Goal: Entertainment & Leisure: Consume media (video, audio)

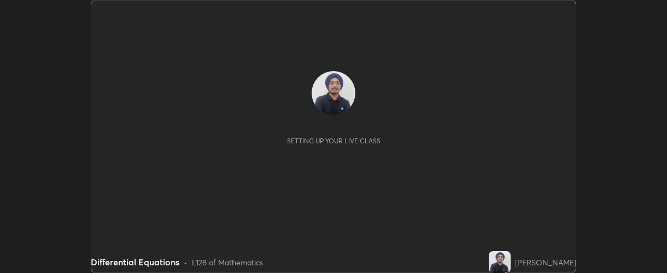
scroll to position [273, 666]
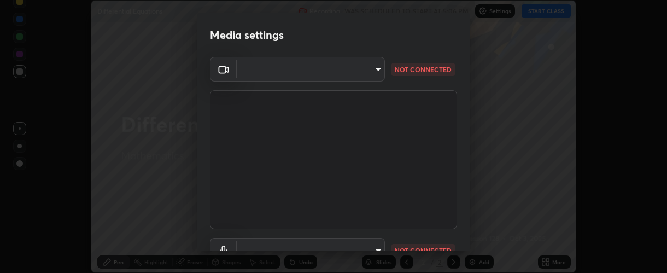
type input "37ff3dccddb3ae812b87417f3f546ef35516c4b54d471f30ebd420330c5d8ca5"
type input "communications"
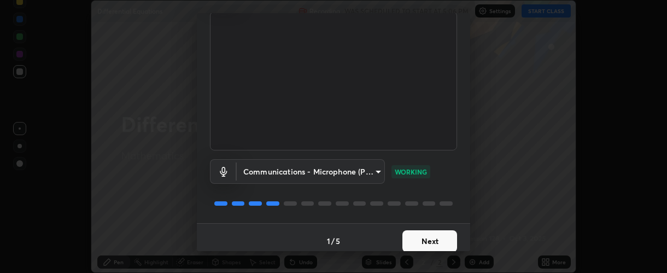
scroll to position [79, 0]
click at [415, 237] on button "Next" at bounding box center [429, 241] width 55 height 22
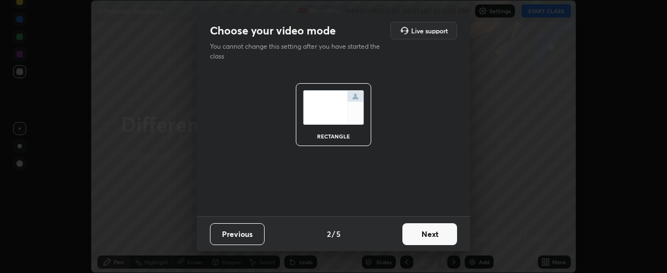
click at [413, 236] on button "Next" at bounding box center [429, 234] width 55 height 22
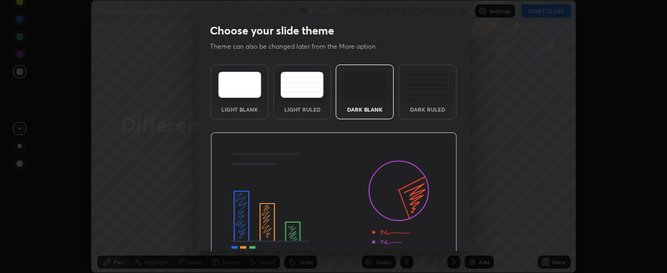
scroll to position [55, 0]
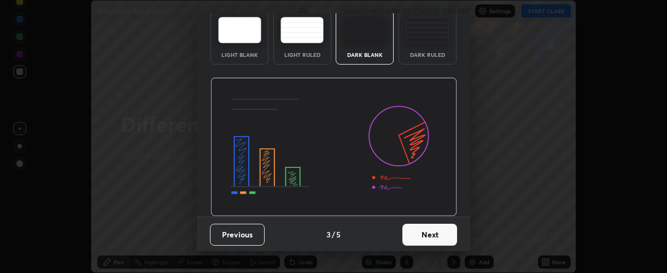
click at [417, 236] on button "Next" at bounding box center [429, 235] width 55 height 22
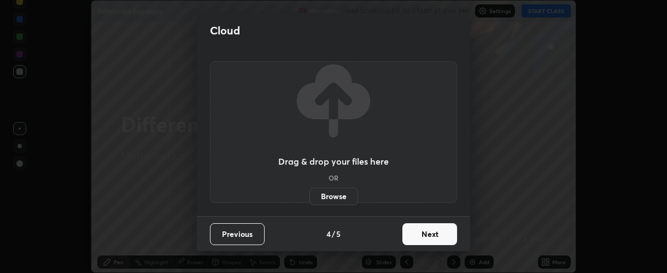
scroll to position [0, 0]
click at [416, 234] on button "Next" at bounding box center [429, 234] width 55 height 22
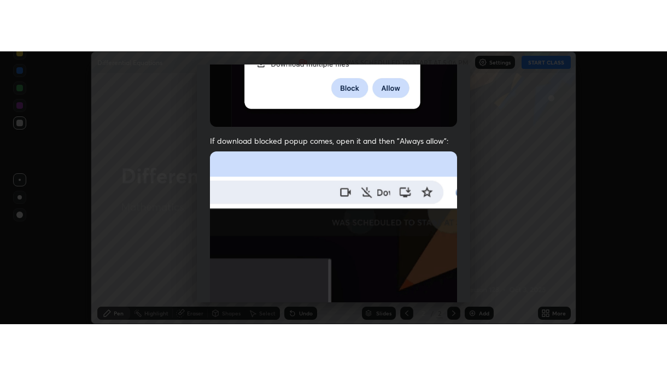
scroll to position [309, 0]
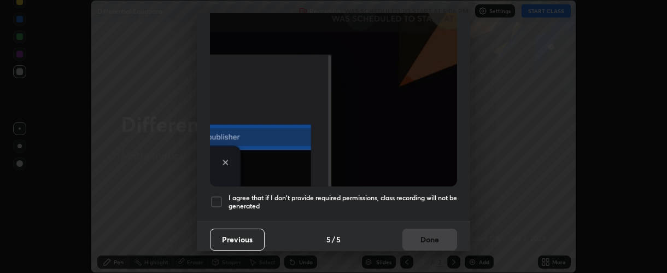
click at [252, 198] on h5 "I agree that if I don't provide required permissions, class recording will not …" at bounding box center [342, 201] width 228 height 17
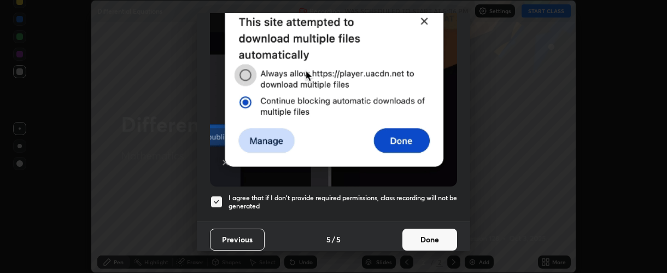
click at [412, 234] on button "Done" at bounding box center [429, 239] width 55 height 22
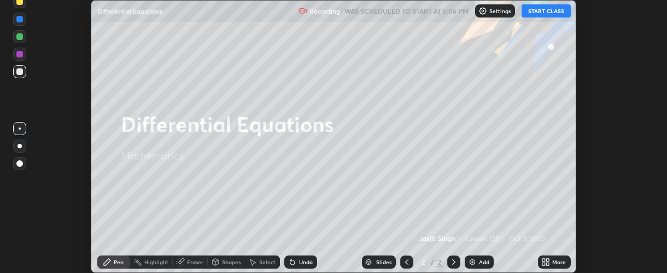
click at [535, 11] on button "START CLASS" at bounding box center [545, 10] width 49 height 13
click at [548, 260] on icon at bounding box center [547, 259] width 3 height 3
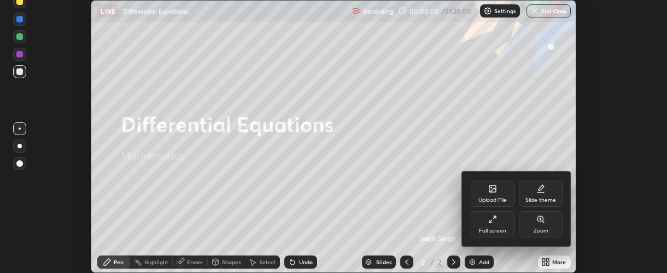
click at [483, 234] on div "Full screen" at bounding box center [493, 224] width 44 height 26
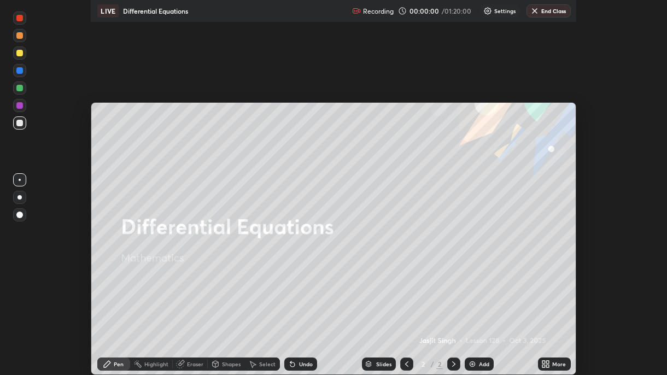
scroll to position [375, 667]
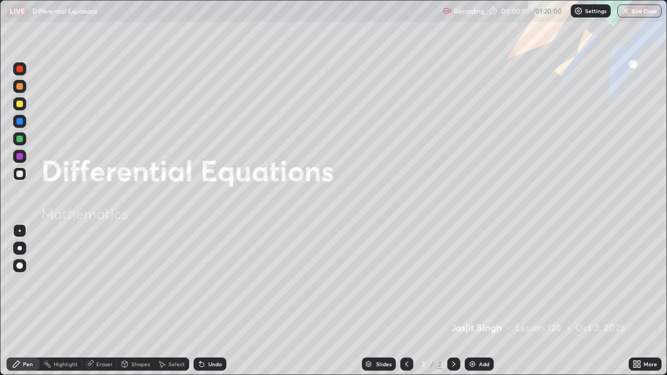
click at [480, 272] on div "Add" at bounding box center [479, 363] width 29 height 13
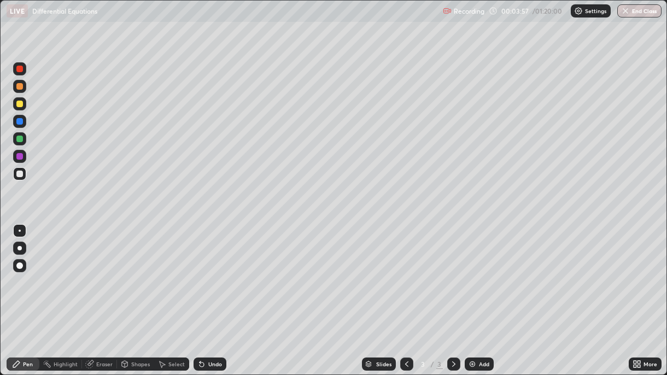
click at [22, 160] on div at bounding box center [19, 156] width 13 height 13
click at [209, 272] on div "Undo" at bounding box center [209, 363] width 33 height 13
click at [19, 250] on div at bounding box center [19, 248] width 4 height 4
click at [208, 272] on div "Undo" at bounding box center [215, 363] width 14 height 5
click at [19, 122] on div at bounding box center [19, 121] width 7 height 7
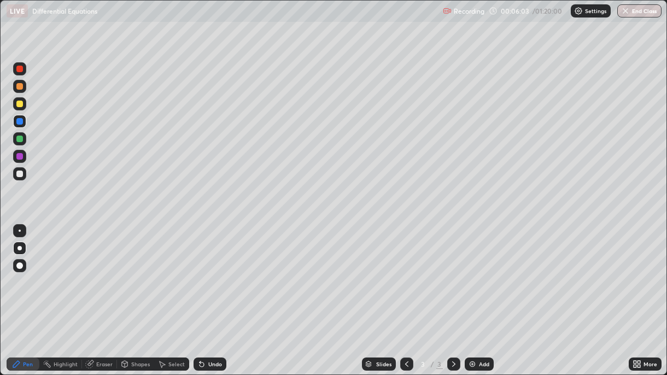
click at [211, 272] on div "Undo" at bounding box center [215, 363] width 14 height 5
click at [21, 140] on div at bounding box center [19, 139] width 7 height 7
click at [21, 174] on div at bounding box center [19, 174] width 7 height 7
click at [473, 272] on img at bounding box center [472, 364] width 9 height 9
click at [210, 272] on div "Undo" at bounding box center [209, 363] width 33 height 13
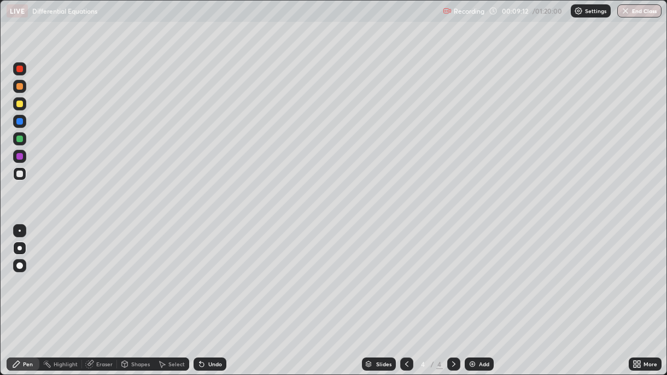
click at [20, 139] on div at bounding box center [19, 139] width 7 height 7
click at [21, 127] on div at bounding box center [19, 121] width 13 height 13
click at [211, 272] on div "Undo" at bounding box center [209, 363] width 33 height 13
click at [212, 272] on div "Undo" at bounding box center [215, 363] width 14 height 5
click at [204, 272] on icon at bounding box center [201, 364] width 9 height 9
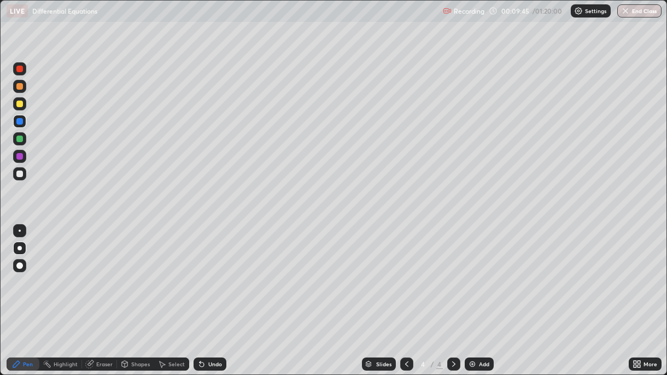
click at [204, 272] on div "Undo" at bounding box center [209, 363] width 33 height 13
click at [208, 272] on div "Undo" at bounding box center [215, 363] width 14 height 5
click at [213, 272] on div "Undo" at bounding box center [209, 363] width 33 height 13
click at [214, 272] on div "Undo" at bounding box center [215, 363] width 14 height 5
click at [213, 272] on div "Undo" at bounding box center [209, 363] width 33 height 13
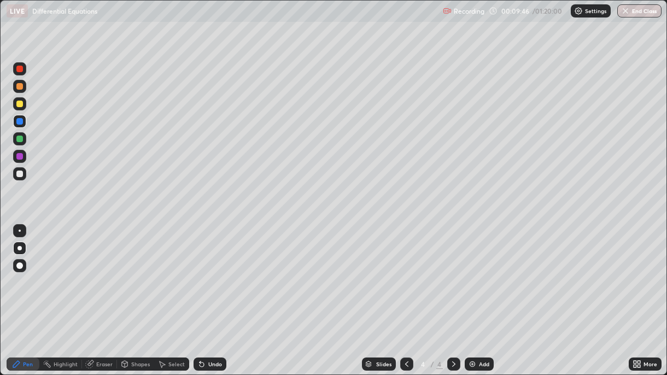
click at [212, 272] on div "Undo" at bounding box center [209, 363] width 33 height 13
click at [217, 272] on div "Undo" at bounding box center [209, 363] width 33 height 13
click at [481, 272] on div "Add" at bounding box center [484, 363] width 10 height 5
click at [20, 87] on div at bounding box center [19, 86] width 7 height 7
click at [205, 272] on div "Undo" at bounding box center [209, 363] width 33 height 13
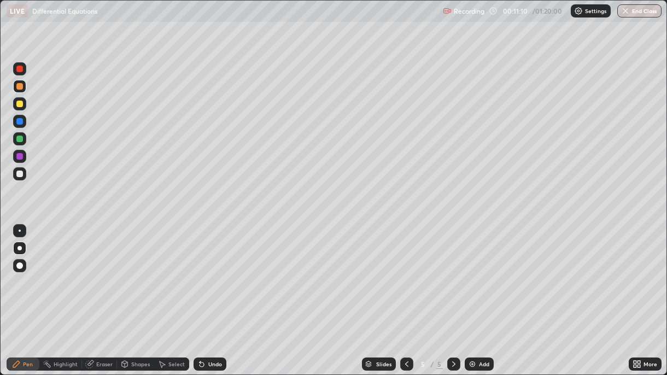
click at [211, 272] on div "Undo" at bounding box center [209, 363] width 33 height 13
click at [214, 272] on div "Undo" at bounding box center [209, 363] width 33 height 13
click at [214, 272] on div "Undo" at bounding box center [215, 363] width 14 height 5
click at [221, 272] on div "Undo" at bounding box center [209, 363] width 33 height 13
click at [22, 156] on div at bounding box center [19, 156] width 7 height 7
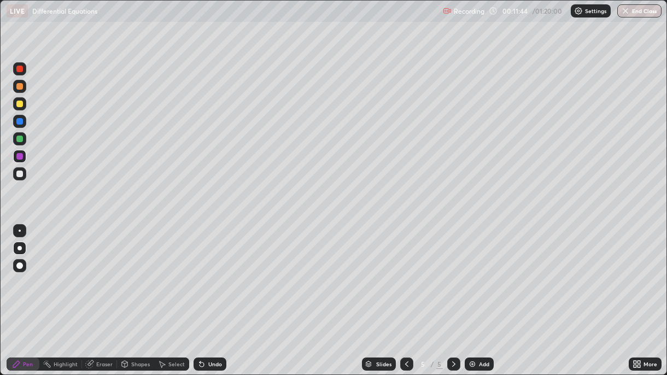
click at [210, 272] on div "Undo" at bounding box center [209, 363] width 33 height 13
click at [21, 140] on div at bounding box center [19, 139] width 7 height 7
click at [22, 124] on div at bounding box center [19, 121] width 13 height 13
click at [21, 139] on div at bounding box center [19, 139] width 7 height 7
click at [20, 103] on div at bounding box center [19, 104] width 7 height 7
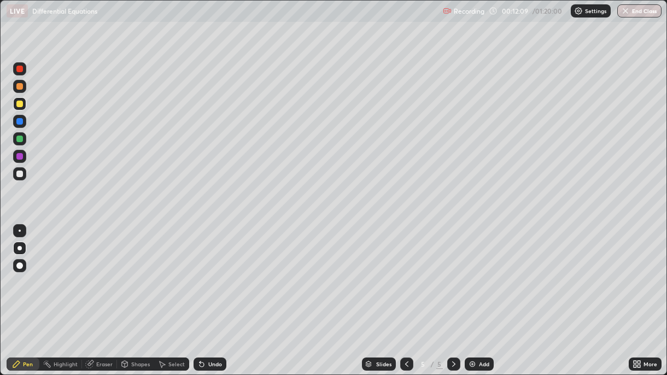
click at [20, 121] on div at bounding box center [19, 121] width 7 height 7
click at [218, 272] on div "Undo" at bounding box center [215, 363] width 14 height 5
click at [221, 272] on div "Undo" at bounding box center [209, 363] width 33 height 13
click at [20, 106] on div at bounding box center [19, 104] width 7 height 7
click at [22, 156] on div at bounding box center [19, 156] width 7 height 7
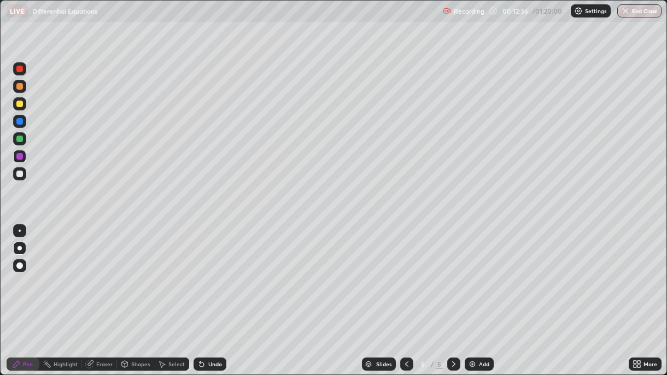
click at [18, 177] on div at bounding box center [19, 174] width 7 height 7
click at [101, 272] on div "Eraser" at bounding box center [104, 363] width 16 height 5
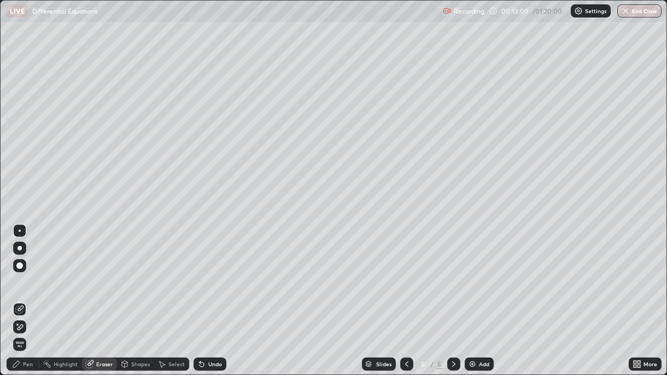
click at [23, 272] on div "Pen" at bounding box center [23, 363] width 33 height 13
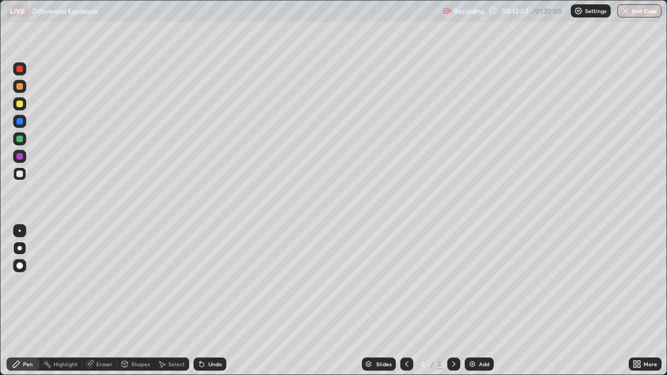
click at [201, 272] on icon at bounding box center [201, 364] width 4 height 4
click at [210, 272] on div "Undo" at bounding box center [209, 363] width 33 height 13
click at [209, 272] on div "Undo" at bounding box center [215, 363] width 14 height 5
click at [210, 272] on div "Undo" at bounding box center [215, 363] width 14 height 5
click at [206, 272] on div "Undo" at bounding box center [209, 363] width 33 height 13
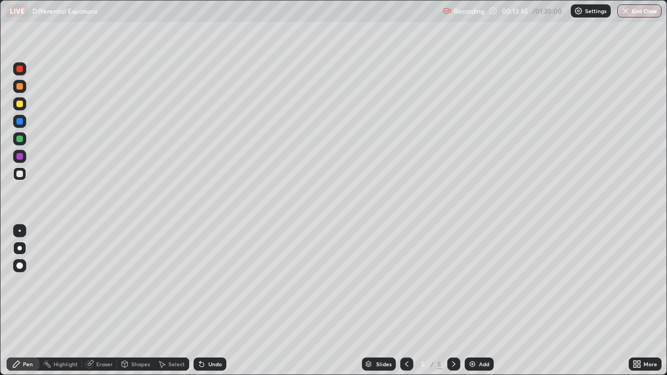
click at [208, 272] on div "Undo" at bounding box center [215, 363] width 14 height 5
click at [211, 272] on div "Undo" at bounding box center [215, 363] width 14 height 5
click at [215, 272] on div "Undo" at bounding box center [215, 363] width 14 height 5
click at [216, 272] on div "Undo" at bounding box center [209, 363] width 33 height 13
click at [214, 272] on div "Undo" at bounding box center [215, 363] width 14 height 5
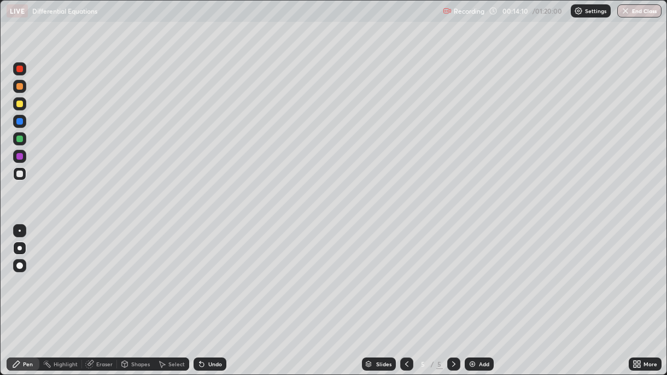
click at [208, 272] on div "Undo" at bounding box center [215, 363] width 14 height 5
click at [213, 272] on div "Undo" at bounding box center [215, 363] width 14 height 5
click at [219, 272] on div "Undo" at bounding box center [215, 363] width 14 height 5
click at [220, 272] on div "Undo" at bounding box center [215, 363] width 14 height 5
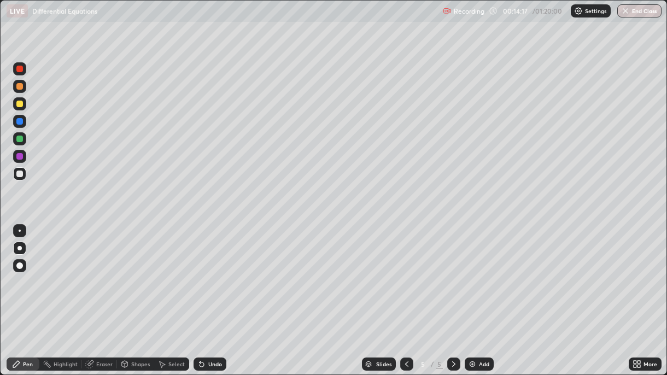
click at [221, 272] on div "Undo" at bounding box center [209, 363] width 33 height 13
click at [219, 272] on div "Undo" at bounding box center [215, 363] width 14 height 5
click at [222, 272] on div "Undo" at bounding box center [209, 363] width 33 height 13
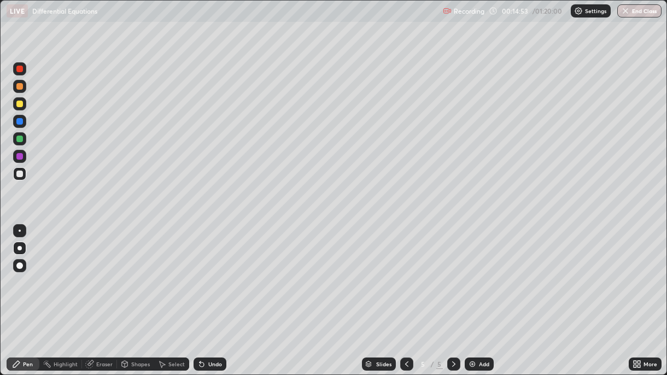
click at [222, 272] on div "Undo" at bounding box center [209, 363] width 33 height 13
click at [217, 272] on div "Undo" at bounding box center [215, 363] width 14 height 5
click at [214, 272] on div "Undo" at bounding box center [209, 363] width 33 height 13
click at [200, 272] on icon at bounding box center [201, 364] width 4 height 4
click at [208, 272] on div "Undo" at bounding box center [215, 363] width 14 height 5
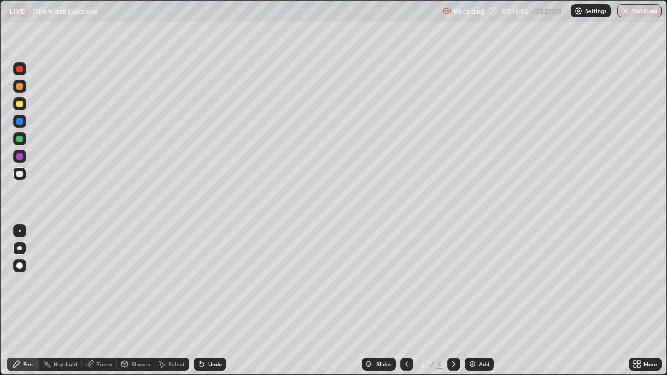
click at [210, 272] on div "Undo" at bounding box center [215, 363] width 14 height 5
click at [214, 272] on div "Undo" at bounding box center [215, 363] width 14 height 5
click at [215, 272] on div "Undo" at bounding box center [215, 363] width 14 height 5
click at [20, 87] on div at bounding box center [19, 86] width 7 height 7
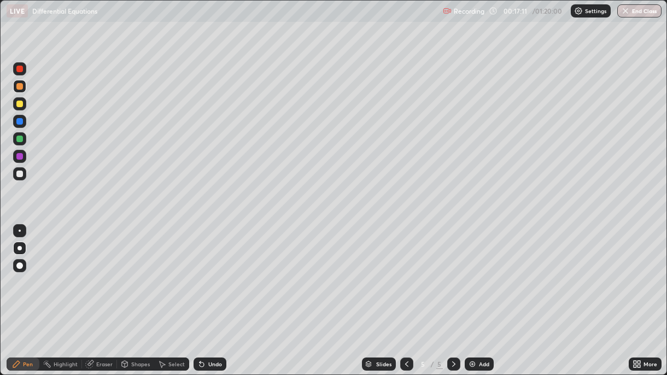
click at [20, 105] on div at bounding box center [19, 104] width 7 height 7
click at [203, 272] on icon at bounding box center [201, 364] width 9 height 9
click at [204, 272] on icon at bounding box center [201, 364] width 9 height 9
click at [468, 272] on img at bounding box center [472, 364] width 9 height 9
click at [22, 174] on div at bounding box center [19, 174] width 7 height 7
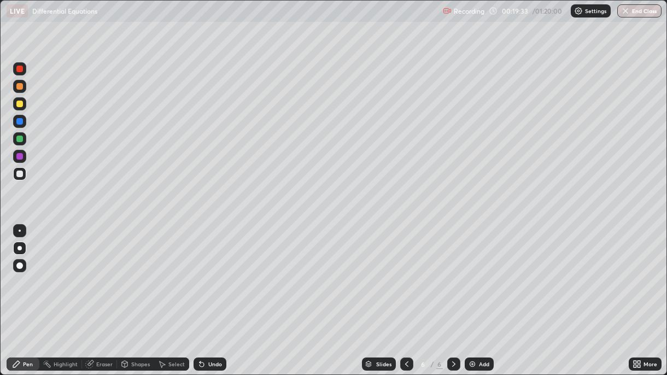
click at [405, 272] on icon at bounding box center [406, 364] width 9 height 9
click at [452, 272] on icon at bounding box center [453, 364] width 9 height 9
click at [405, 272] on icon at bounding box center [406, 364] width 9 height 9
click at [452, 272] on icon at bounding box center [453, 364] width 9 height 9
click at [405, 272] on icon at bounding box center [406, 364] width 9 height 9
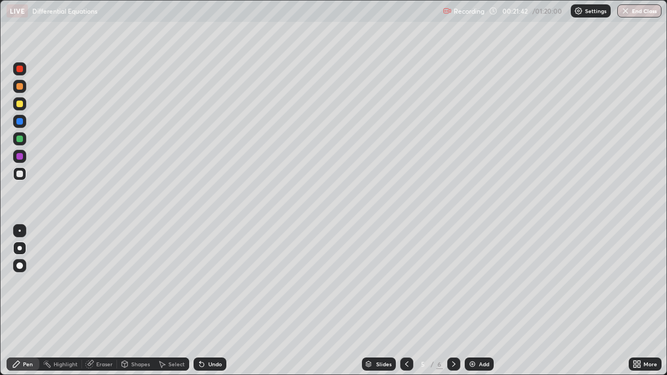
click at [452, 272] on icon at bounding box center [453, 364] width 9 height 9
click at [216, 272] on div "Undo" at bounding box center [209, 363] width 33 height 13
click at [218, 272] on div "Undo" at bounding box center [215, 363] width 14 height 5
click at [406, 272] on icon at bounding box center [406, 364] width 9 height 9
click at [477, 272] on div "Add" at bounding box center [479, 363] width 29 height 13
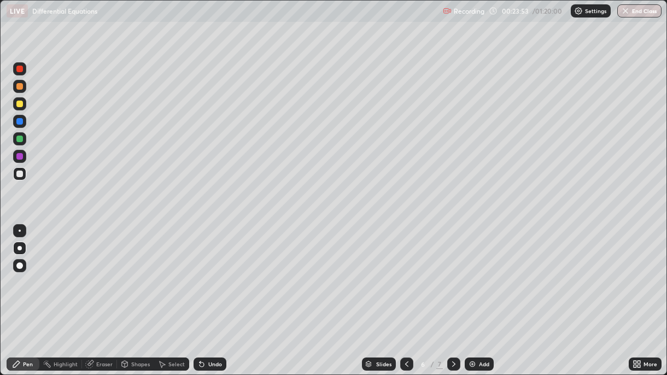
click at [405, 272] on icon at bounding box center [406, 364] width 9 height 9
click at [447, 272] on div at bounding box center [453, 364] width 13 height 22
click at [205, 272] on div "Undo" at bounding box center [209, 363] width 33 height 13
click at [209, 272] on div "Undo" at bounding box center [209, 363] width 33 height 13
click at [210, 272] on div "Undo" at bounding box center [209, 363] width 33 height 13
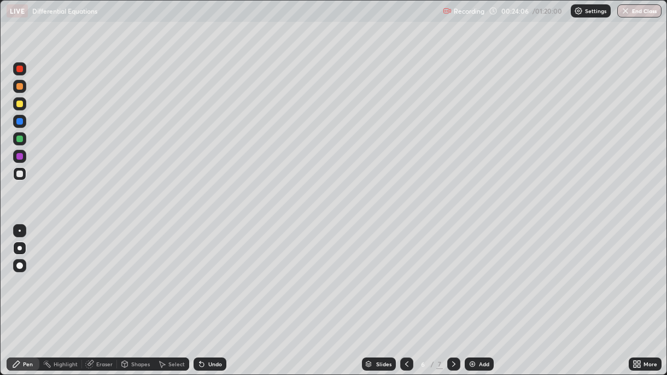
click at [211, 272] on div "Undo" at bounding box center [209, 363] width 33 height 13
click at [213, 272] on div "Undo" at bounding box center [209, 363] width 33 height 13
click at [220, 272] on div "Undo" at bounding box center [209, 363] width 33 height 13
click at [406, 272] on icon at bounding box center [406, 364] width 9 height 9
click at [450, 272] on icon at bounding box center [453, 364] width 9 height 9
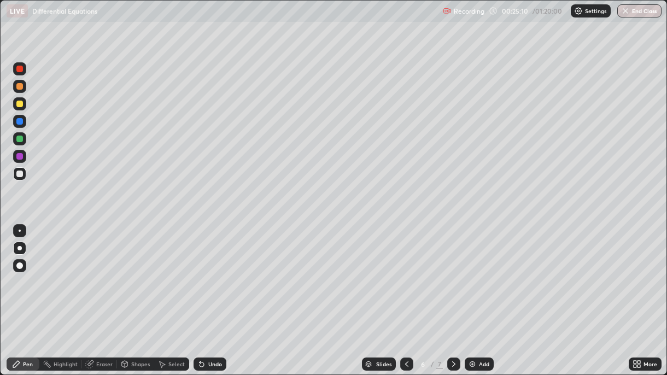
click at [406, 272] on icon at bounding box center [406, 363] width 3 height 5
click at [453, 272] on icon at bounding box center [453, 364] width 9 height 9
click at [405, 272] on icon at bounding box center [406, 364] width 9 height 9
click at [453, 272] on icon at bounding box center [453, 364] width 9 height 9
click at [213, 272] on div "Undo" at bounding box center [215, 363] width 14 height 5
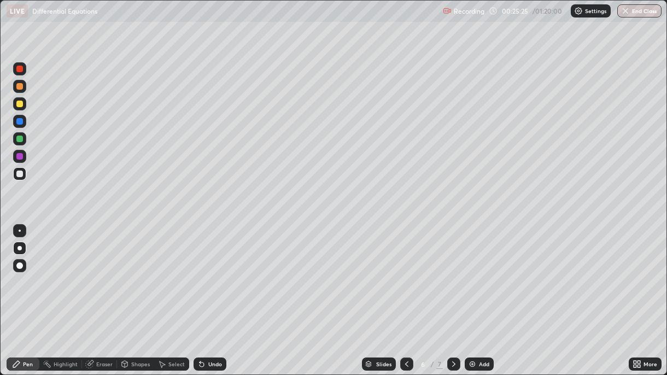
click at [213, 272] on div "Undo" at bounding box center [215, 363] width 14 height 5
click at [215, 272] on div "Undo" at bounding box center [215, 363] width 14 height 5
click at [208, 272] on div "Undo" at bounding box center [215, 363] width 14 height 5
click at [215, 272] on div "Undo" at bounding box center [215, 363] width 14 height 5
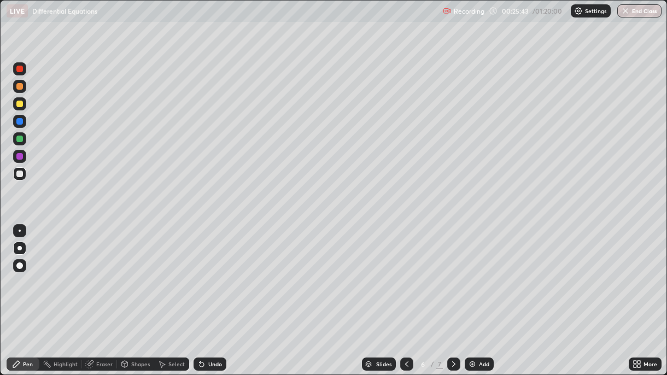
click at [219, 272] on div "Undo" at bounding box center [215, 363] width 14 height 5
click at [215, 272] on div "Undo" at bounding box center [215, 363] width 14 height 5
click at [452, 272] on icon at bounding box center [453, 364] width 9 height 9
click at [402, 272] on div at bounding box center [406, 363] width 13 height 13
click at [406, 272] on icon at bounding box center [406, 364] width 9 height 9
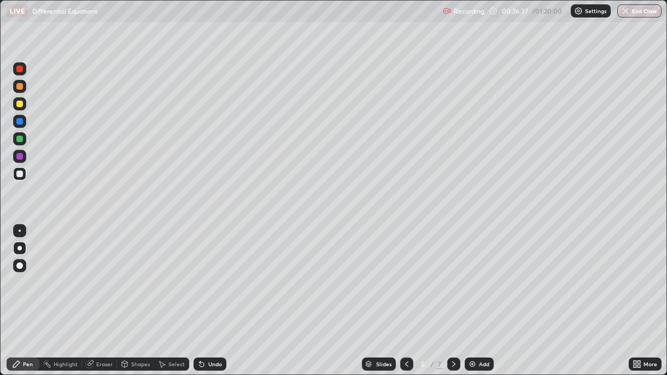
click at [452, 272] on icon at bounding box center [453, 364] width 9 height 9
click at [216, 272] on div "Undo" at bounding box center [215, 363] width 14 height 5
click at [451, 272] on icon at bounding box center [453, 364] width 9 height 9
click at [471, 272] on img at bounding box center [472, 364] width 9 height 9
click at [19, 87] on div at bounding box center [19, 86] width 7 height 7
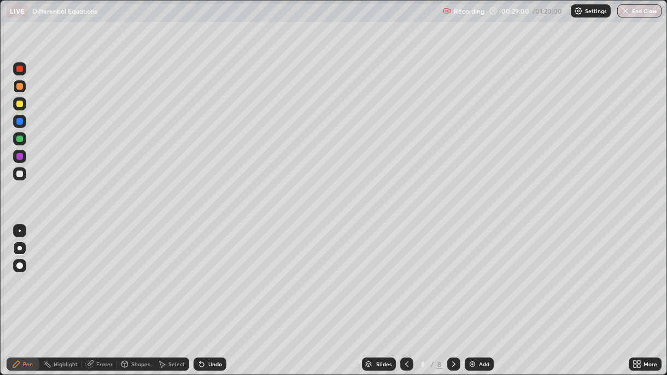
click at [209, 272] on div "Undo" at bounding box center [215, 363] width 14 height 5
click at [205, 272] on div "Undo" at bounding box center [209, 363] width 33 height 13
click at [208, 272] on div "Undo" at bounding box center [209, 363] width 33 height 13
click at [210, 272] on div "Undo" at bounding box center [209, 363] width 33 height 13
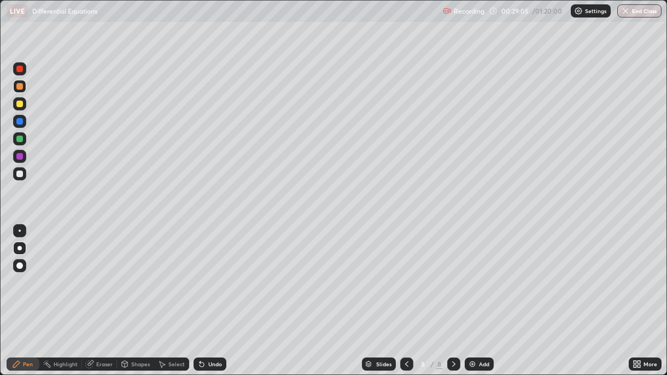
click at [211, 272] on div "Undo" at bounding box center [215, 363] width 14 height 5
click at [214, 272] on div "Undo" at bounding box center [215, 363] width 14 height 5
click at [205, 272] on div "Undo" at bounding box center [209, 363] width 33 height 13
click at [213, 272] on div "Undo" at bounding box center [209, 363] width 33 height 13
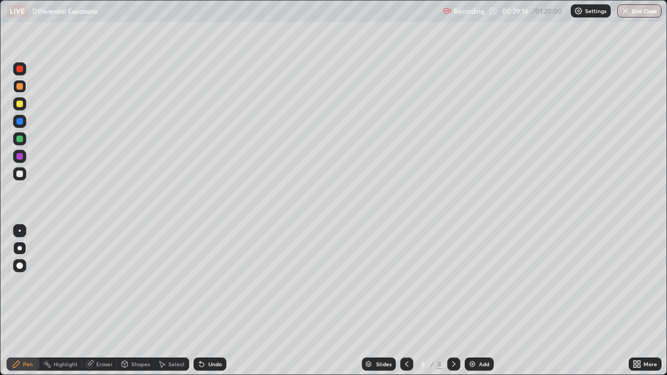
click at [211, 272] on div "Undo" at bounding box center [215, 363] width 14 height 5
click at [22, 160] on div at bounding box center [19, 156] width 13 height 13
click at [20, 175] on div at bounding box center [19, 174] width 7 height 7
click at [19, 157] on div at bounding box center [19, 156] width 7 height 7
click at [19, 122] on div at bounding box center [19, 121] width 7 height 7
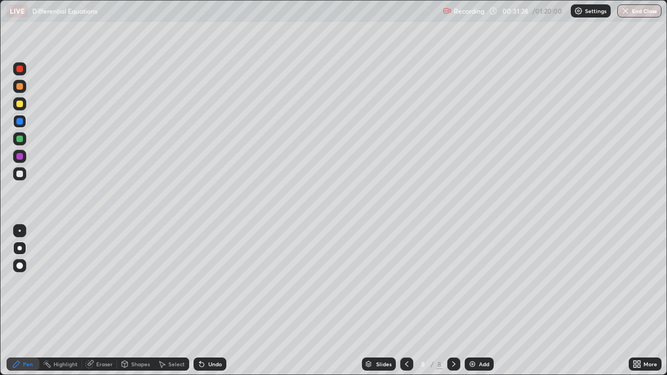
click at [213, 272] on div "Undo" at bounding box center [215, 363] width 14 height 5
click at [214, 272] on div "Undo" at bounding box center [215, 363] width 14 height 5
click at [209, 272] on div "Undo" at bounding box center [215, 363] width 14 height 5
click at [208, 272] on div "Undo" at bounding box center [215, 363] width 14 height 5
click at [216, 272] on div "Undo" at bounding box center [215, 363] width 14 height 5
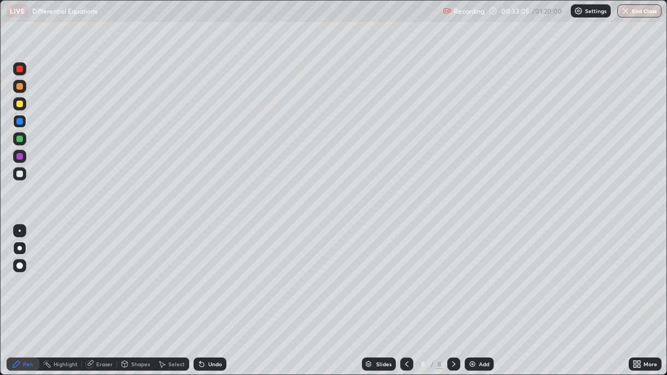
click at [222, 272] on div "Undo" at bounding box center [209, 363] width 33 height 13
click at [19, 174] on div at bounding box center [19, 174] width 7 height 7
click at [21, 138] on div at bounding box center [19, 139] width 7 height 7
click at [469, 272] on img at bounding box center [472, 364] width 9 height 9
click at [19, 87] on div at bounding box center [19, 86] width 7 height 7
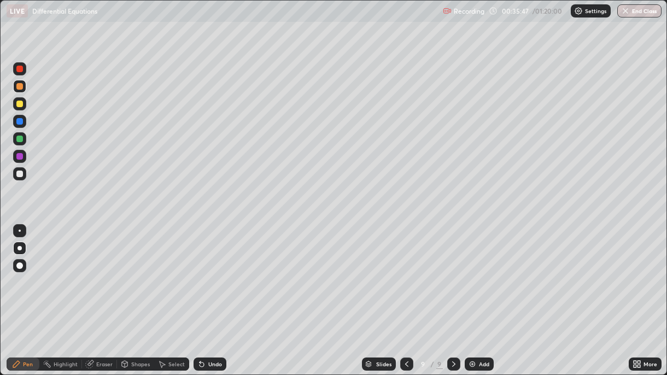
click at [199, 272] on icon at bounding box center [199, 361] width 1 height 1
click at [19, 142] on div at bounding box center [19, 139] width 7 height 7
click at [209, 272] on div "Undo" at bounding box center [215, 363] width 14 height 5
click at [17, 153] on div at bounding box center [19, 156] width 13 height 13
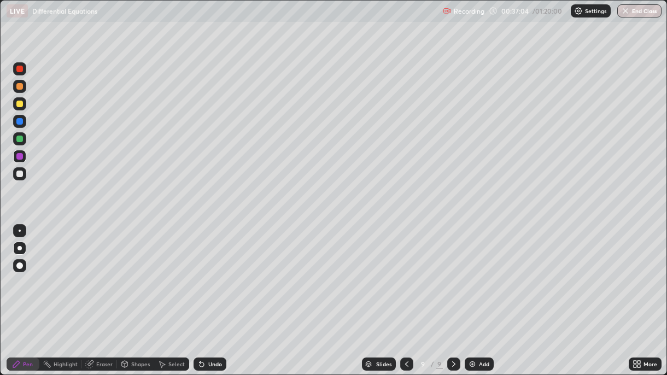
click at [223, 272] on div "Undo" at bounding box center [209, 363] width 33 height 13
click at [221, 272] on div "Undo" at bounding box center [209, 363] width 33 height 13
click at [628, 14] on img "button" at bounding box center [625, 11] width 9 height 9
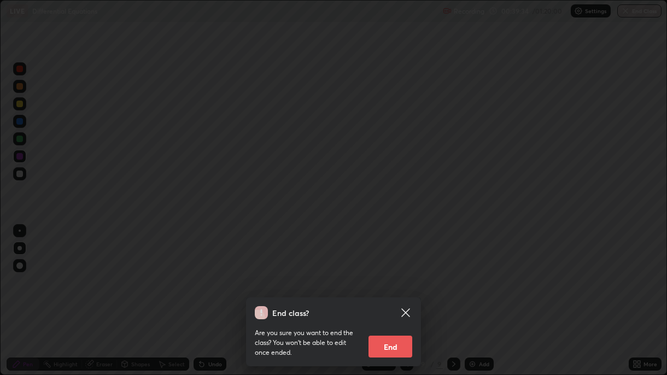
click at [391, 272] on button "End" at bounding box center [390, 347] width 44 height 22
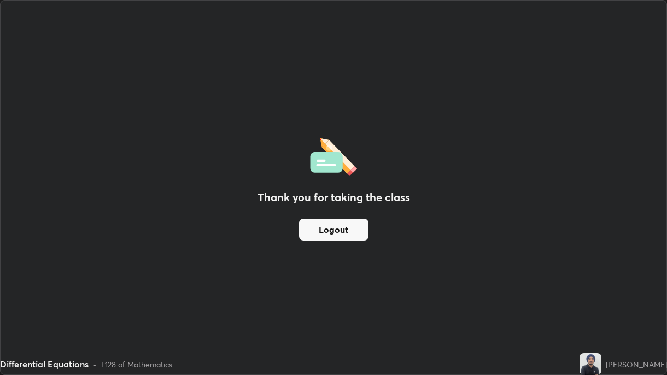
click at [351, 234] on button "Logout" at bounding box center [333, 230] width 69 height 22
